Goal: Transaction & Acquisition: Purchase product/service

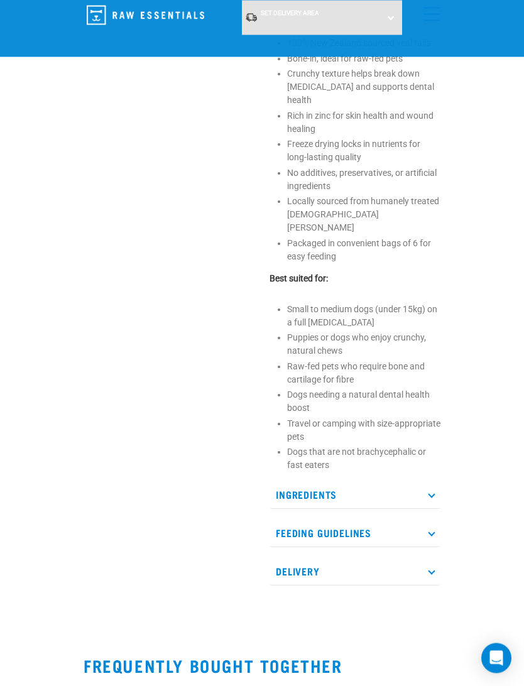
scroll to position [477, 0]
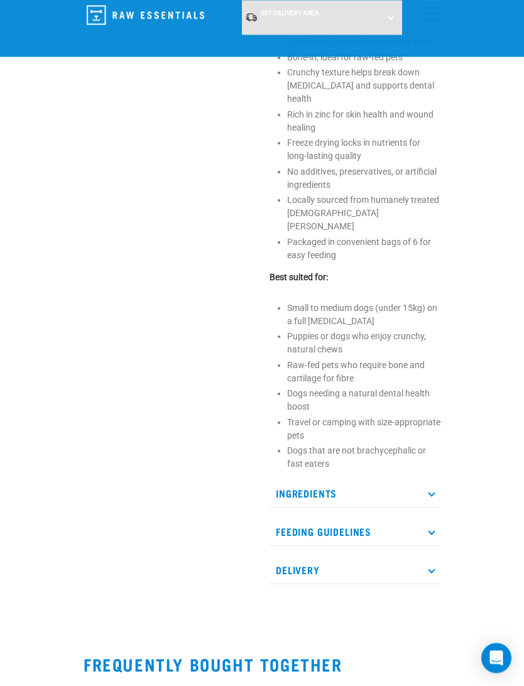
click at [425, 556] on p "Delivery" at bounding box center [354, 570] width 171 height 28
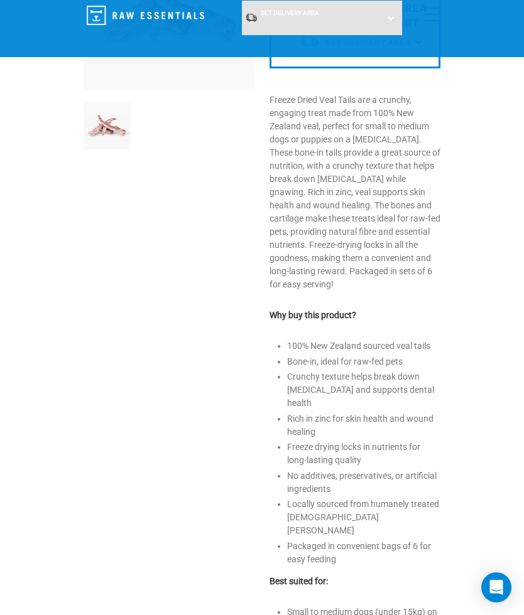
scroll to position [0, 0]
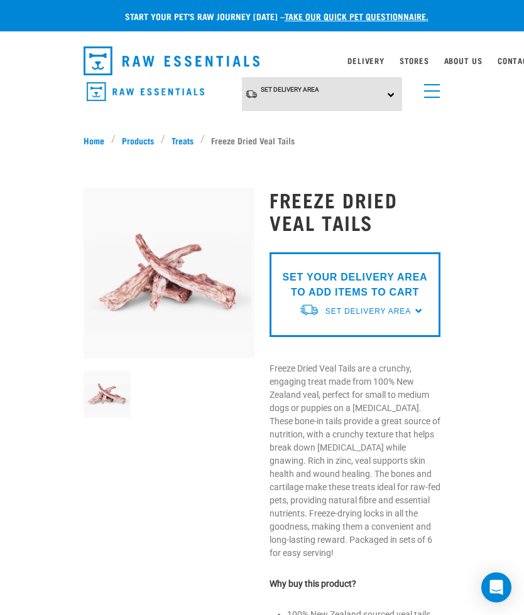
click at [134, 268] on img at bounding box center [169, 273] width 171 height 171
click at [325, 287] on p "SET YOUR DELIVERY AREA TO ADD ITEMS TO CART" at bounding box center [355, 285] width 152 height 30
click at [409, 302] on div "Set Delivery Area" at bounding box center [367, 311] width 85 height 23
click at [314, 339] on link "[GEOGRAPHIC_DATA]" at bounding box center [361, 340] width 125 height 21
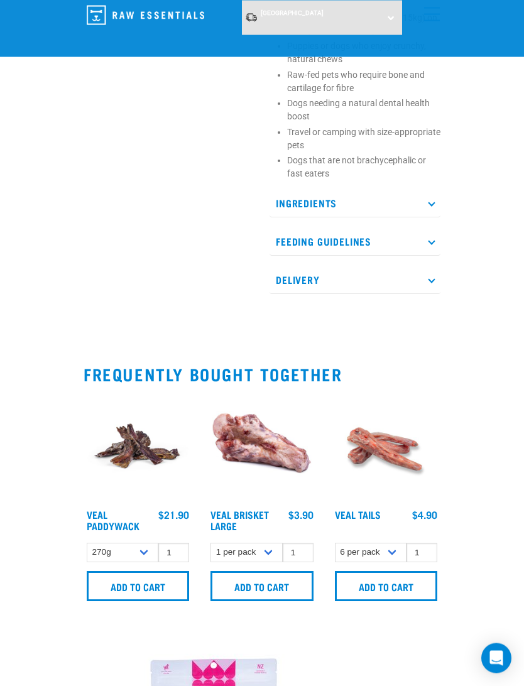
scroll to position [657, 0]
click at [362, 571] on input "Add to cart" at bounding box center [386, 586] width 102 height 30
click at [423, 542] on input "1" at bounding box center [421, 551] width 31 height 19
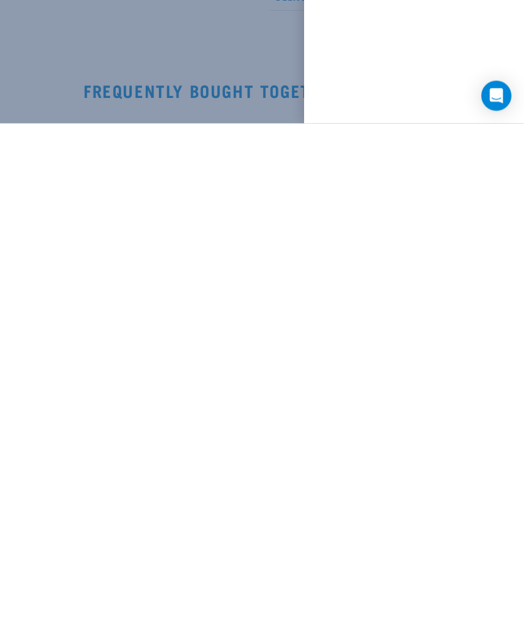
scroll to position [444, 0]
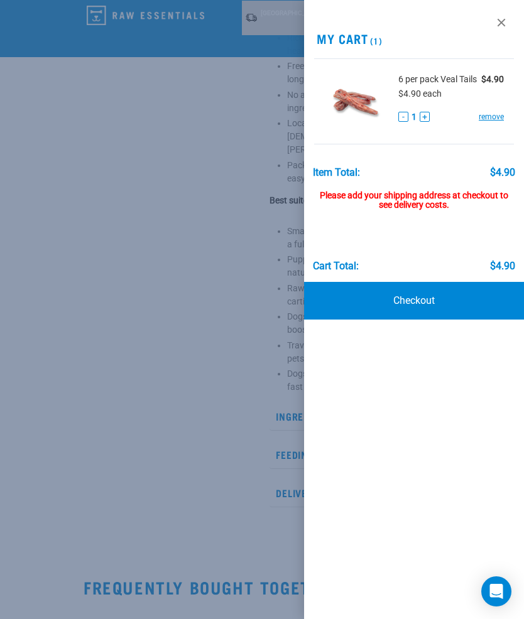
click at [427, 122] on button "+" at bounding box center [424, 117] width 10 height 10
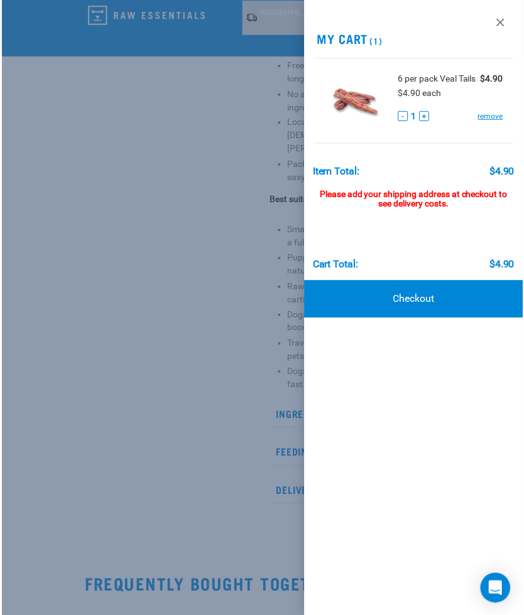
scroll to position [445, 0]
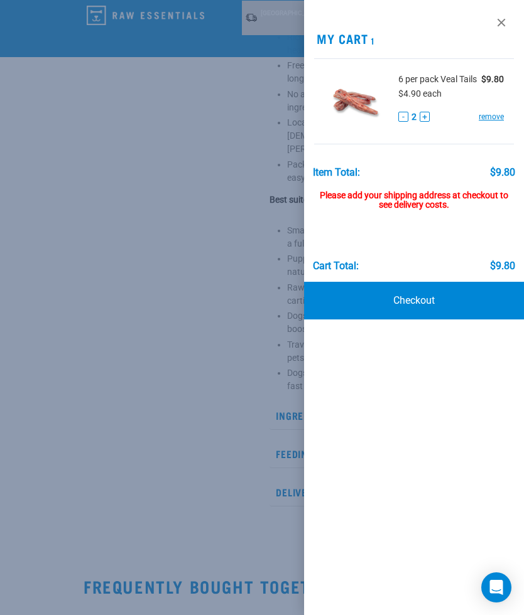
click at [420, 122] on button "+" at bounding box center [424, 117] width 10 height 10
click at [421, 122] on button "+" at bounding box center [424, 117] width 10 height 10
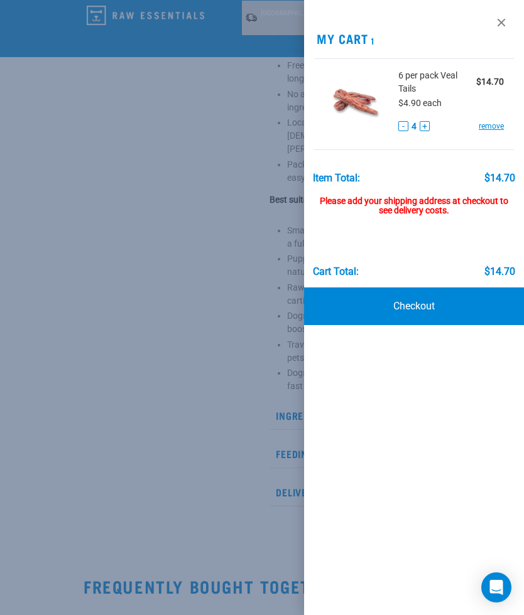
click at [422, 130] on button "+" at bounding box center [424, 126] width 10 height 10
click at [419, 130] on button "+" at bounding box center [424, 126] width 10 height 10
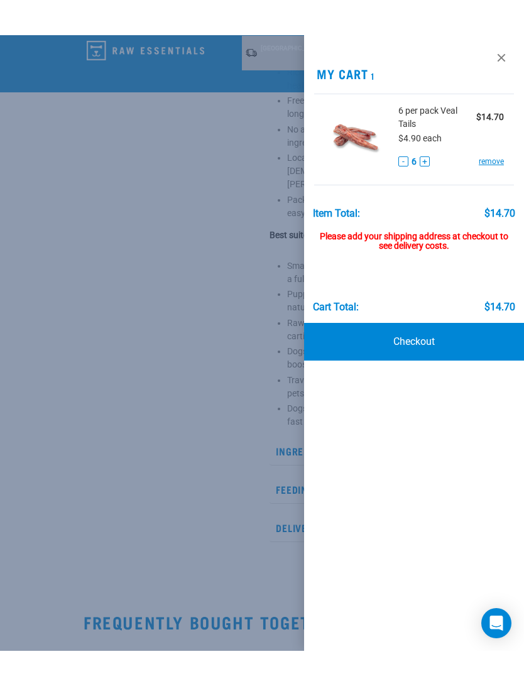
scroll to position [440, 0]
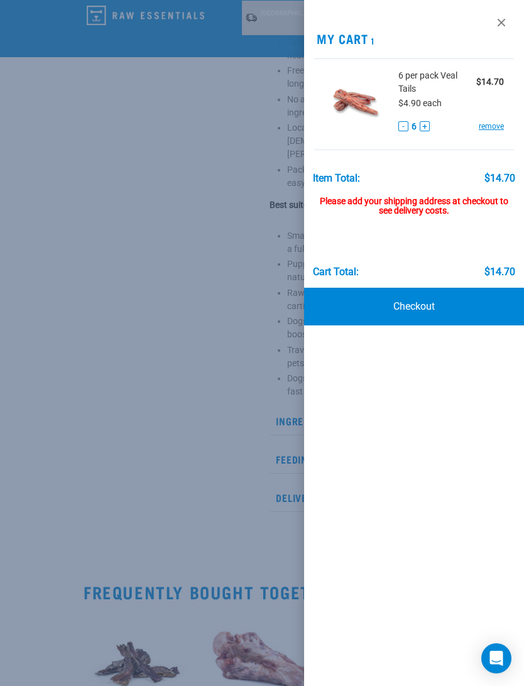
click at [426, 304] on link "Checkout" at bounding box center [414, 307] width 220 height 38
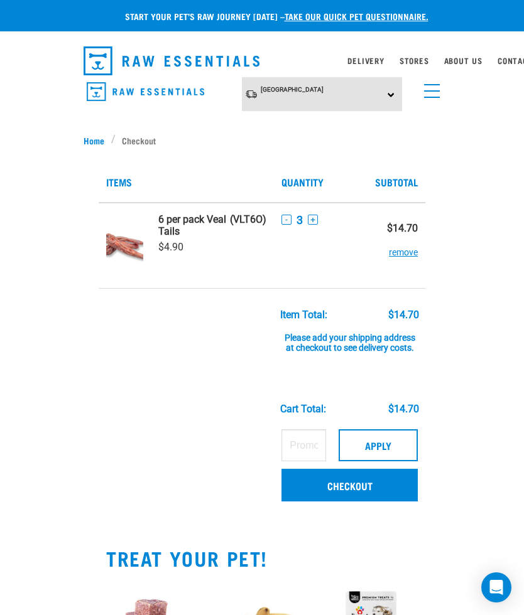
click at [308, 223] on button "+" at bounding box center [313, 220] width 10 height 10
click at [308, 220] on button "+" at bounding box center [313, 220] width 10 height 10
click at [308, 224] on button "+" at bounding box center [313, 220] width 10 height 10
click at [369, 492] on link "Checkout" at bounding box center [349, 485] width 136 height 33
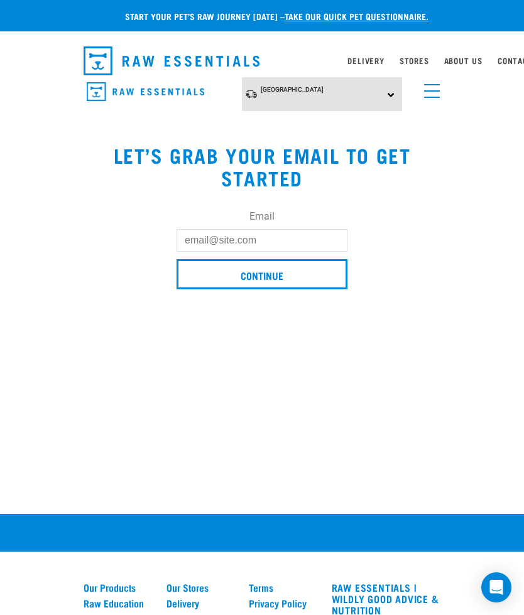
click at [194, 245] on input "Email" at bounding box center [261, 240] width 171 height 23
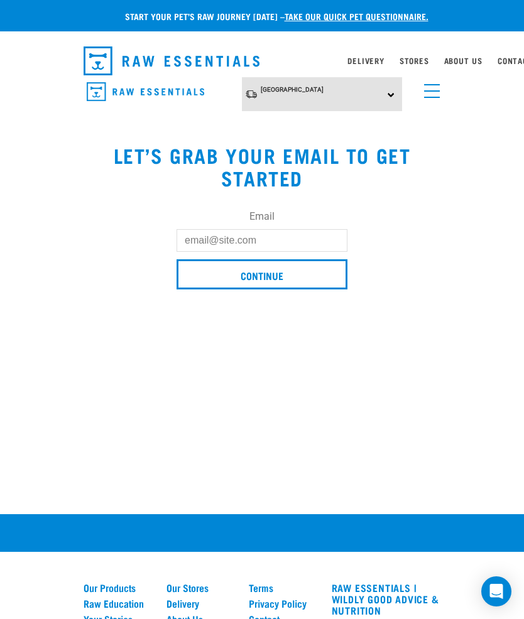
type input "V"
type input "vtr97@hotmail.com"
click at [240, 286] on input "Continue" at bounding box center [261, 274] width 171 height 30
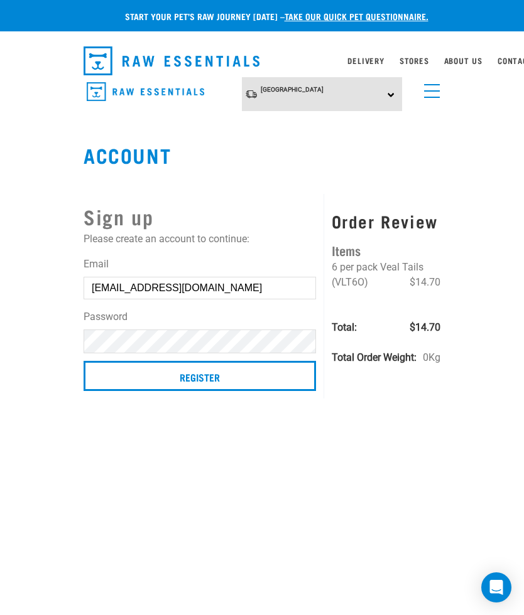
click at [148, 384] on input "Register" at bounding box center [200, 376] width 232 height 30
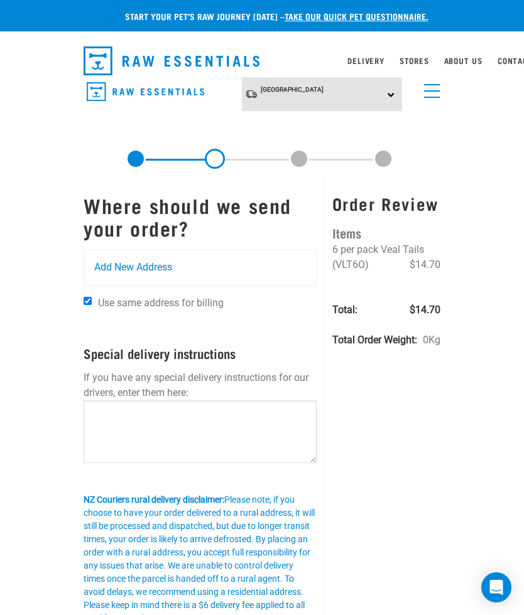
click at [97, 267] on span "Add New Address" at bounding box center [133, 267] width 78 height 15
click at [129, 273] on span "Add New Address" at bounding box center [133, 267] width 78 height 15
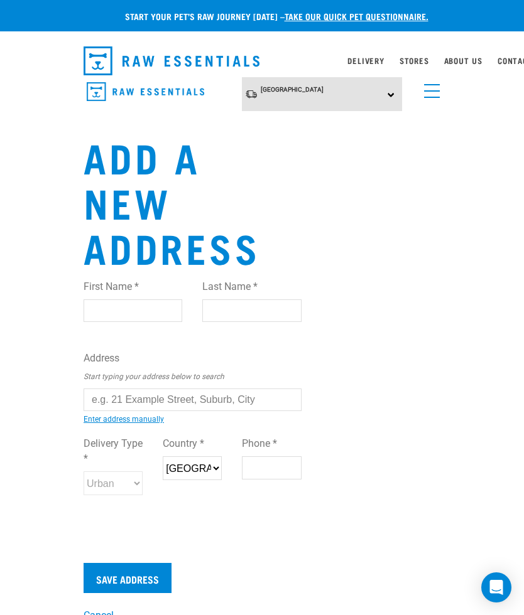
click at [94, 310] on input "First Name *" at bounding box center [133, 311] width 99 height 23
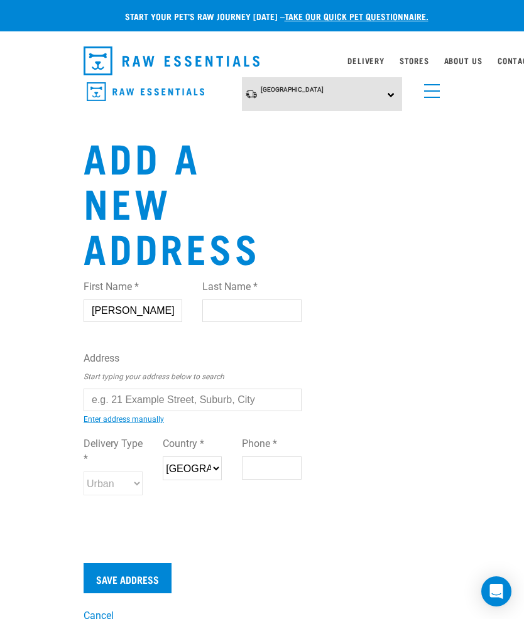
type input "Sheila"
click at [222, 307] on input "Last Name *" at bounding box center [251, 311] width 99 height 23
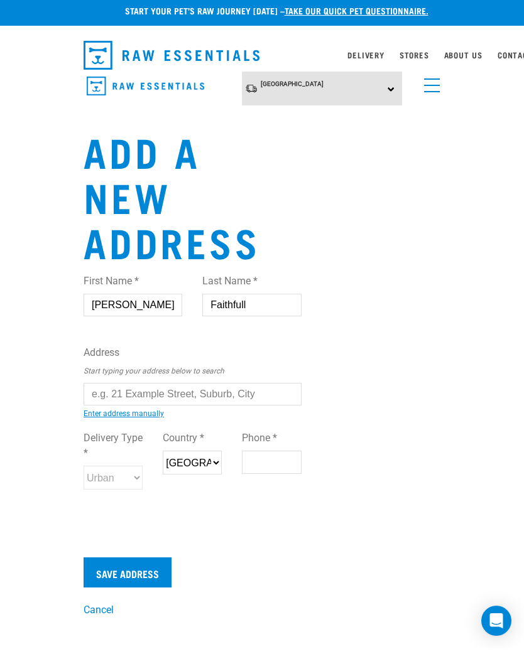
type input "Faithfull"
click at [94, 395] on input "text" at bounding box center [193, 400] width 218 height 23
type input "[STREET_ADDRESS]"
type input "Ohope"
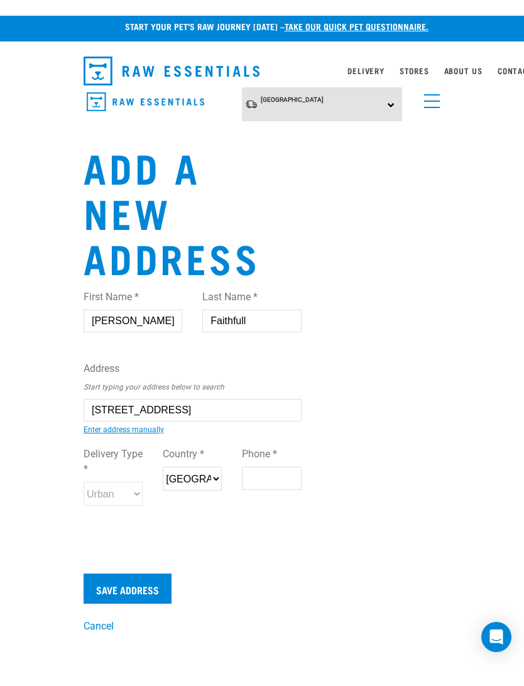
scroll to position [6, 0]
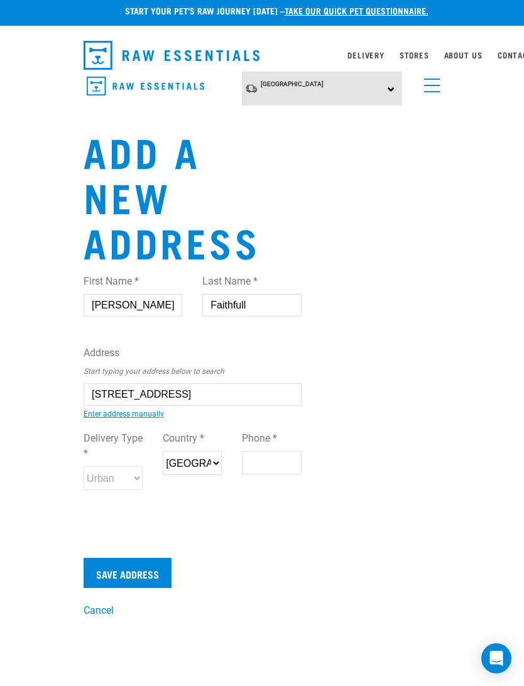
select select "BOP"
type input "3121"
type input "211837965"
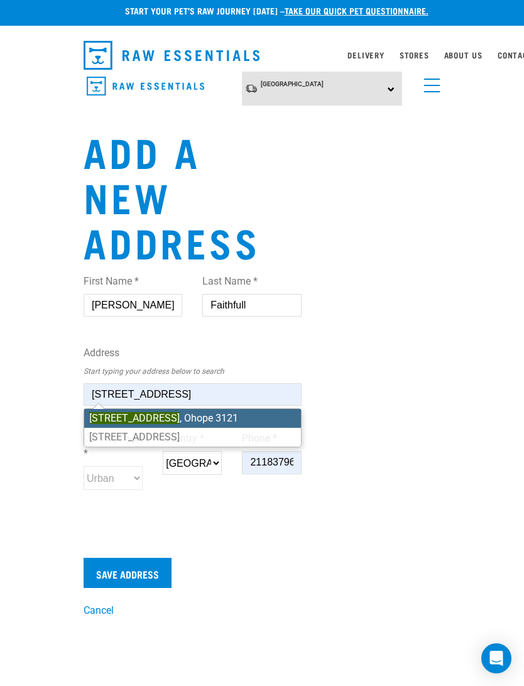
click at [131, 421] on mark "[STREET_ADDRESS]" at bounding box center [134, 418] width 90 height 12
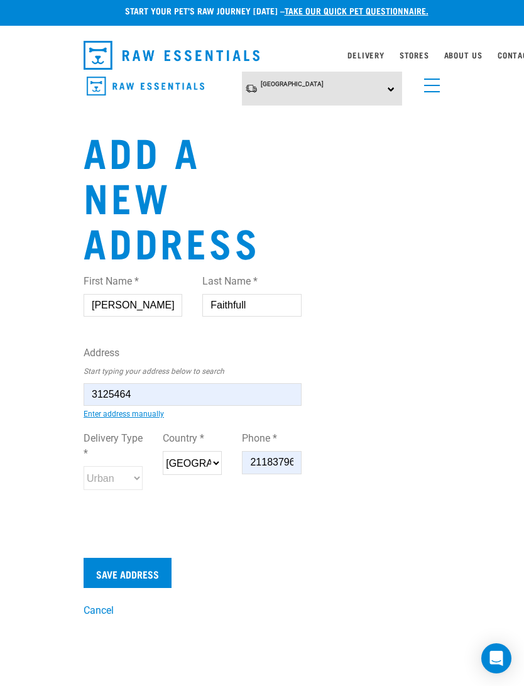
type input "18 Hoterini Street, Ohope 3121"
type input "Ōhope"
type input "Bay of Plenty"
select select "BOP"
select select "Urban"
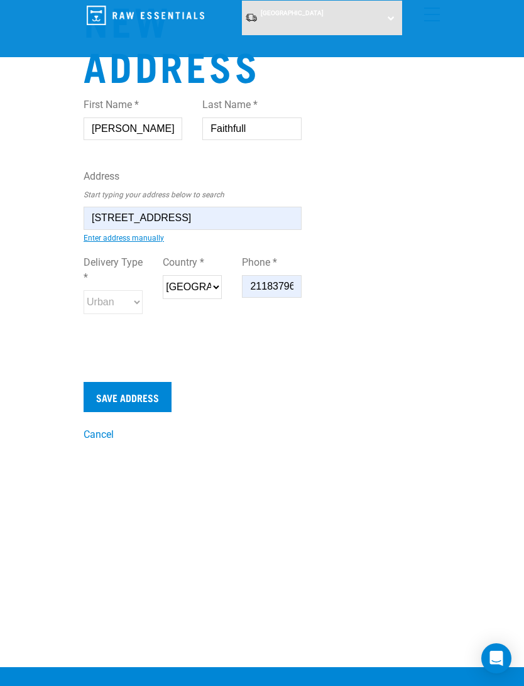
scroll to position [83, 0]
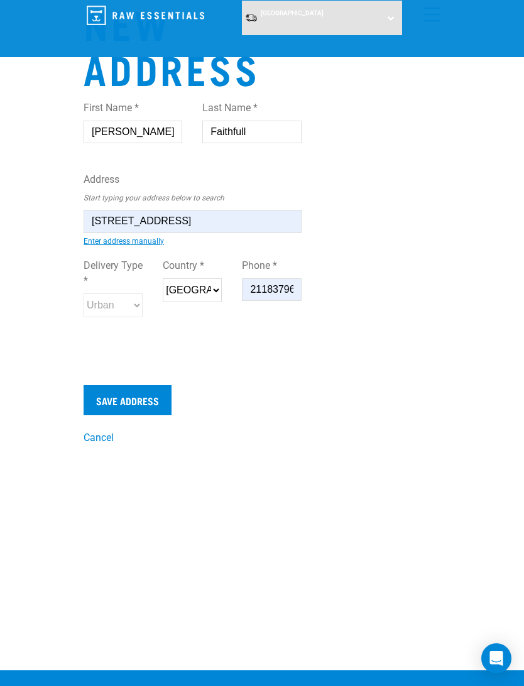
click at [97, 404] on input "Save Address" at bounding box center [128, 400] width 88 height 30
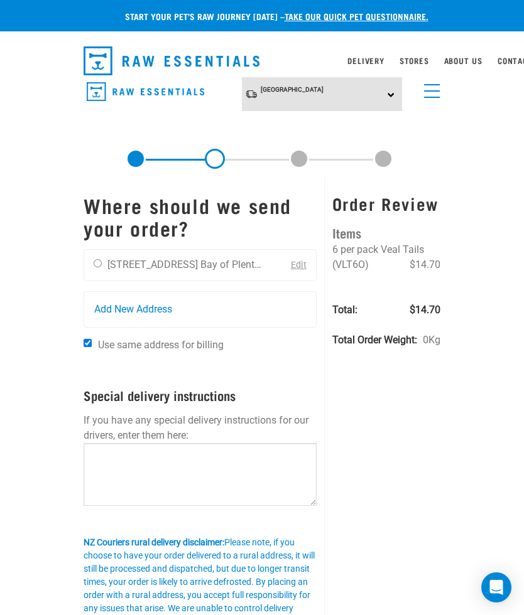
click at [98, 266] on input "radio" at bounding box center [98, 263] width 8 height 8
radio input "true"
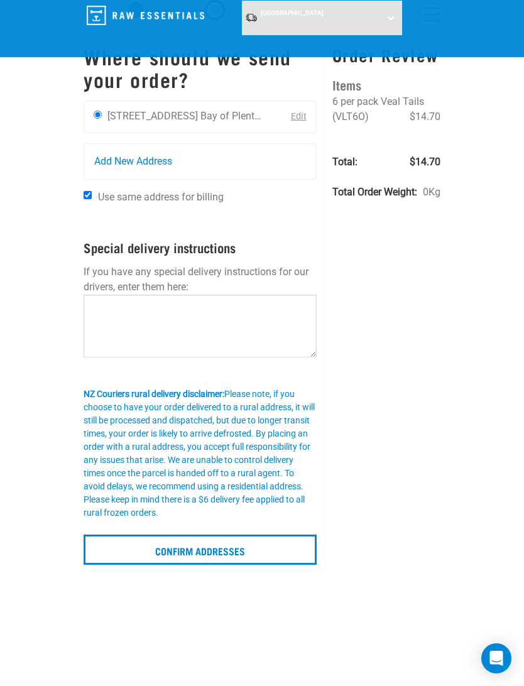
scroll to position [51, 0]
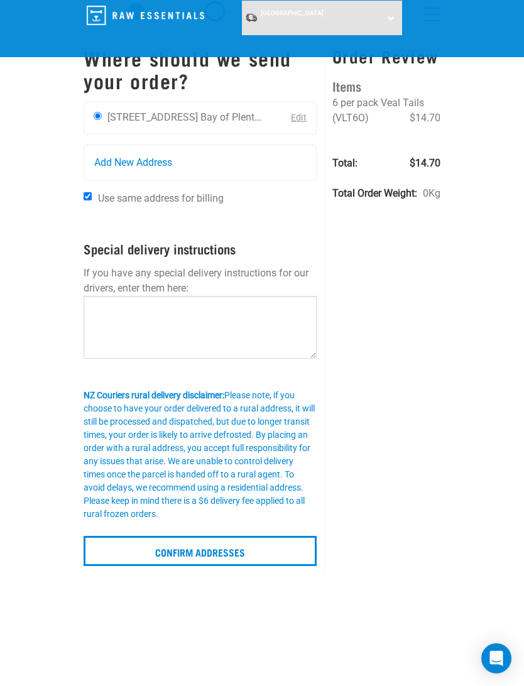
click at [152, 554] on input "Confirm addresses" at bounding box center [200, 551] width 233 height 30
